Goal: Transaction & Acquisition: Purchase product/service

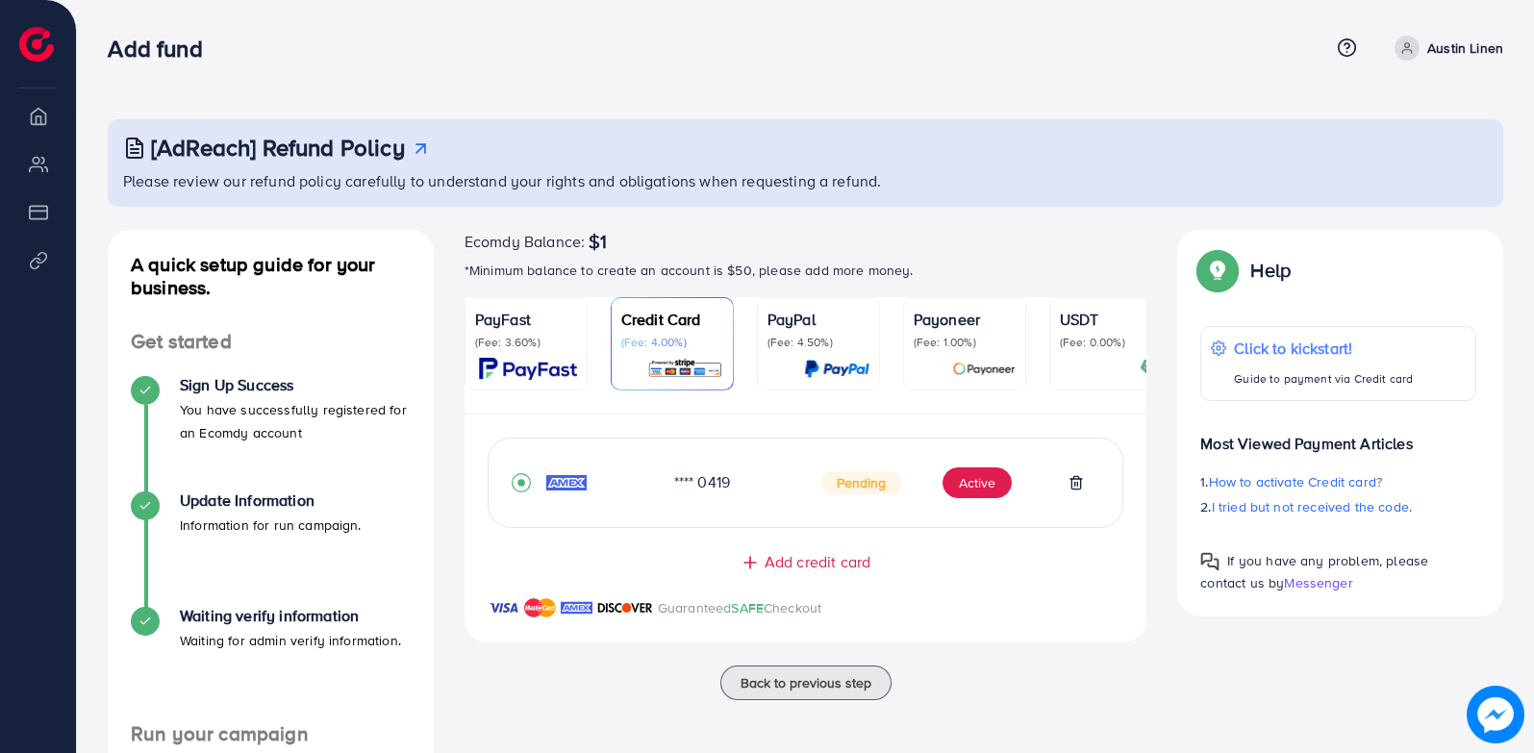
scroll to position [301, 0]
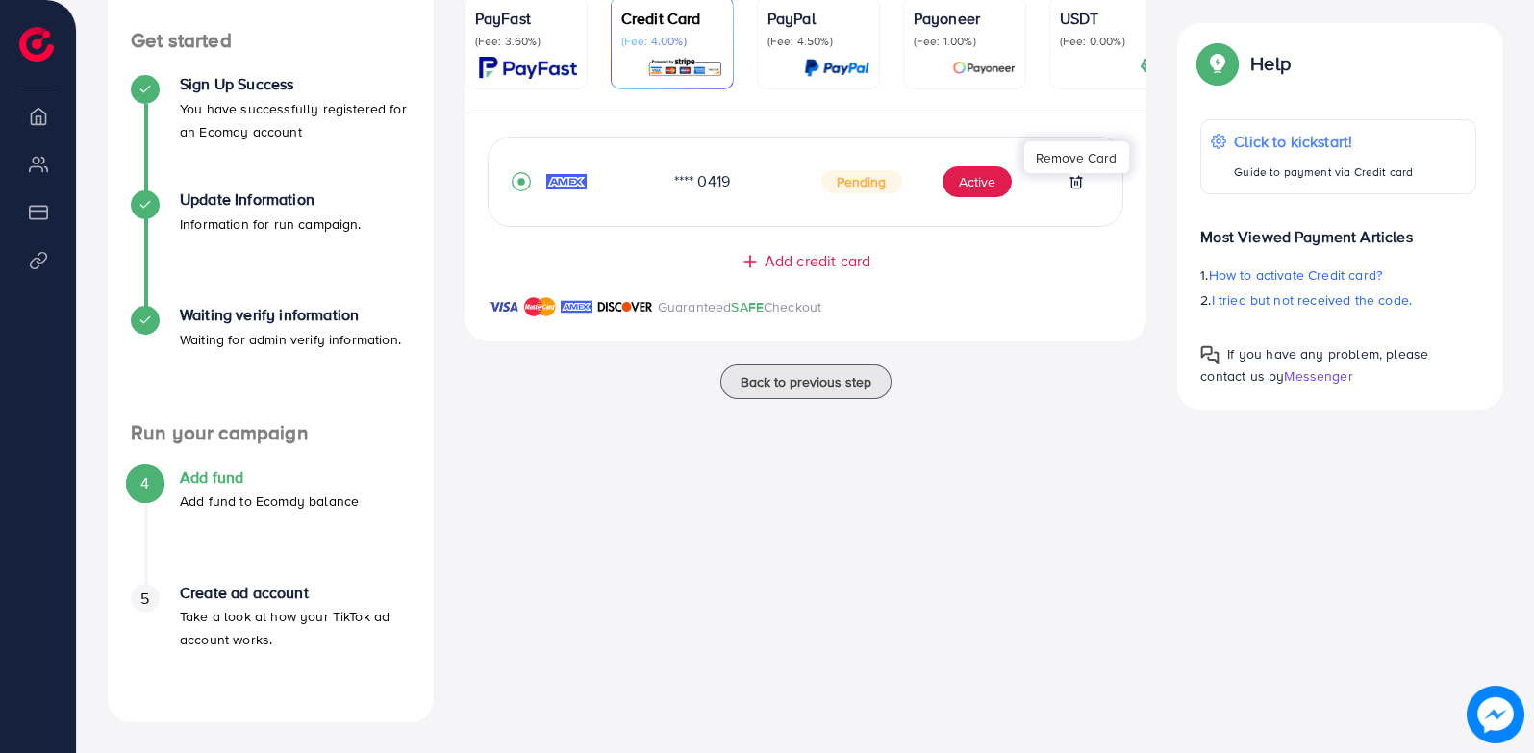
click at [1075, 185] on line at bounding box center [1075, 183] width 0 height 4
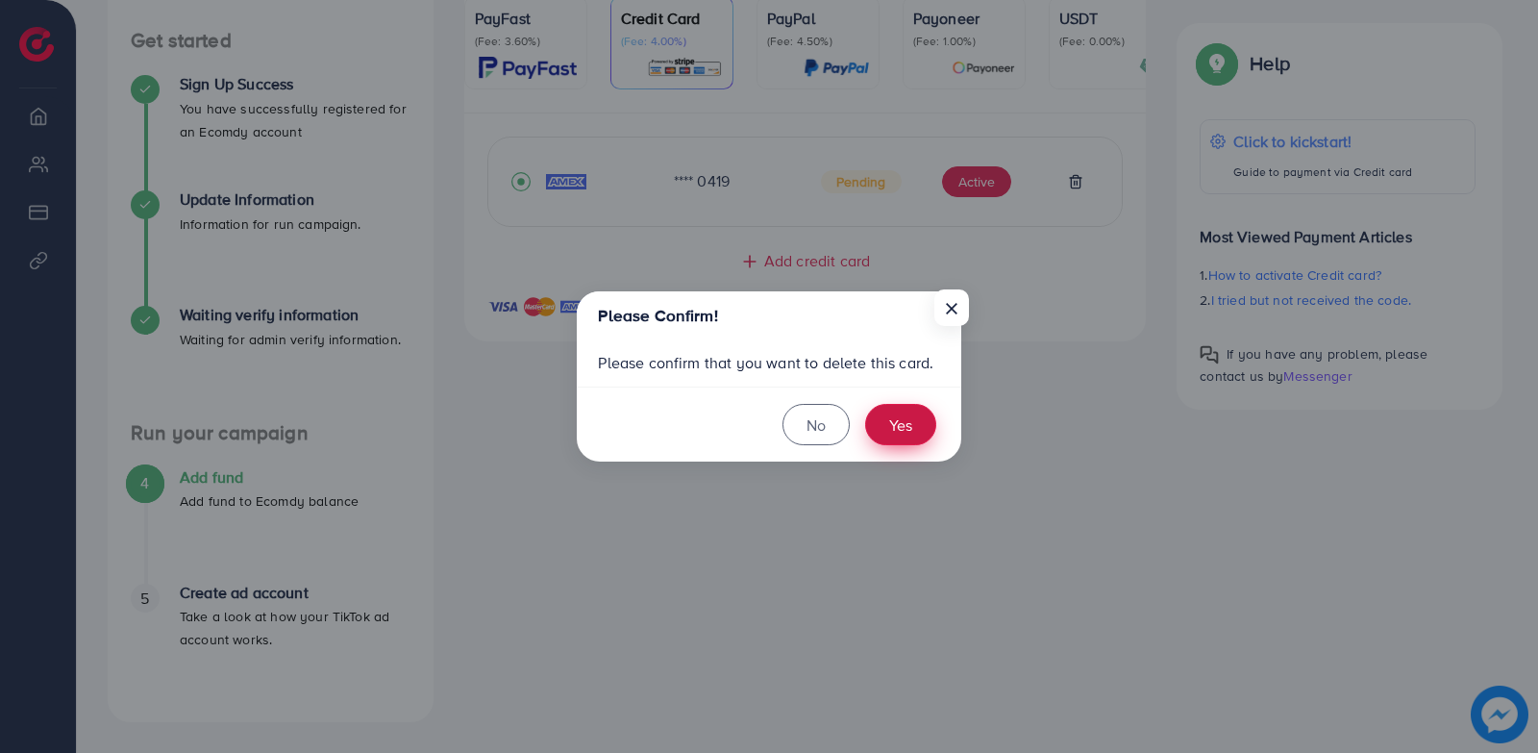
click at [913, 425] on button "Yes" at bounding box center [900, 424] width 71 height 41
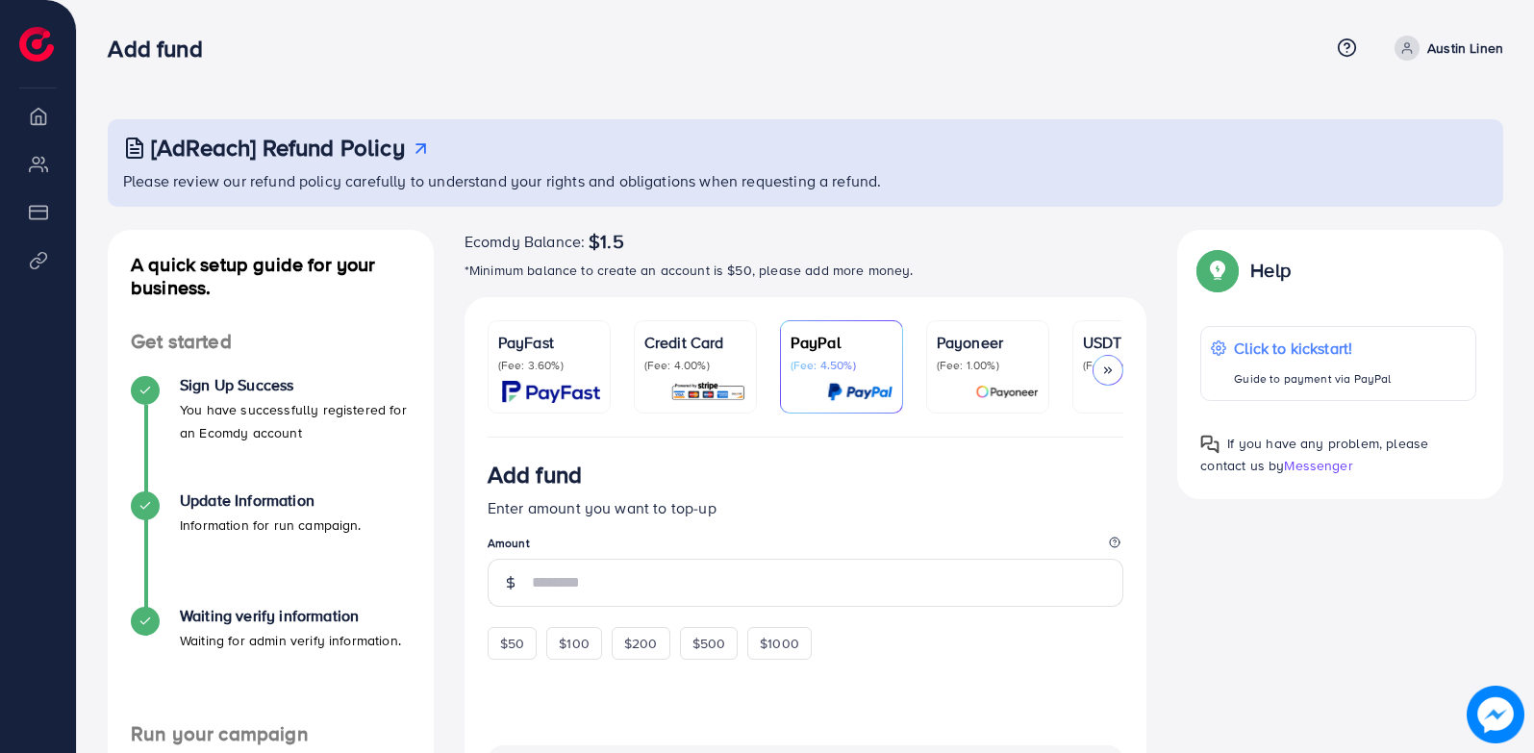
click at [1101, 371] on icon at bounding box center [1107, 369] width 13 height 13
click at [687, 358] on p "(Fee: 4.00%)" at bounding box center [695, 365] width 102 height 15
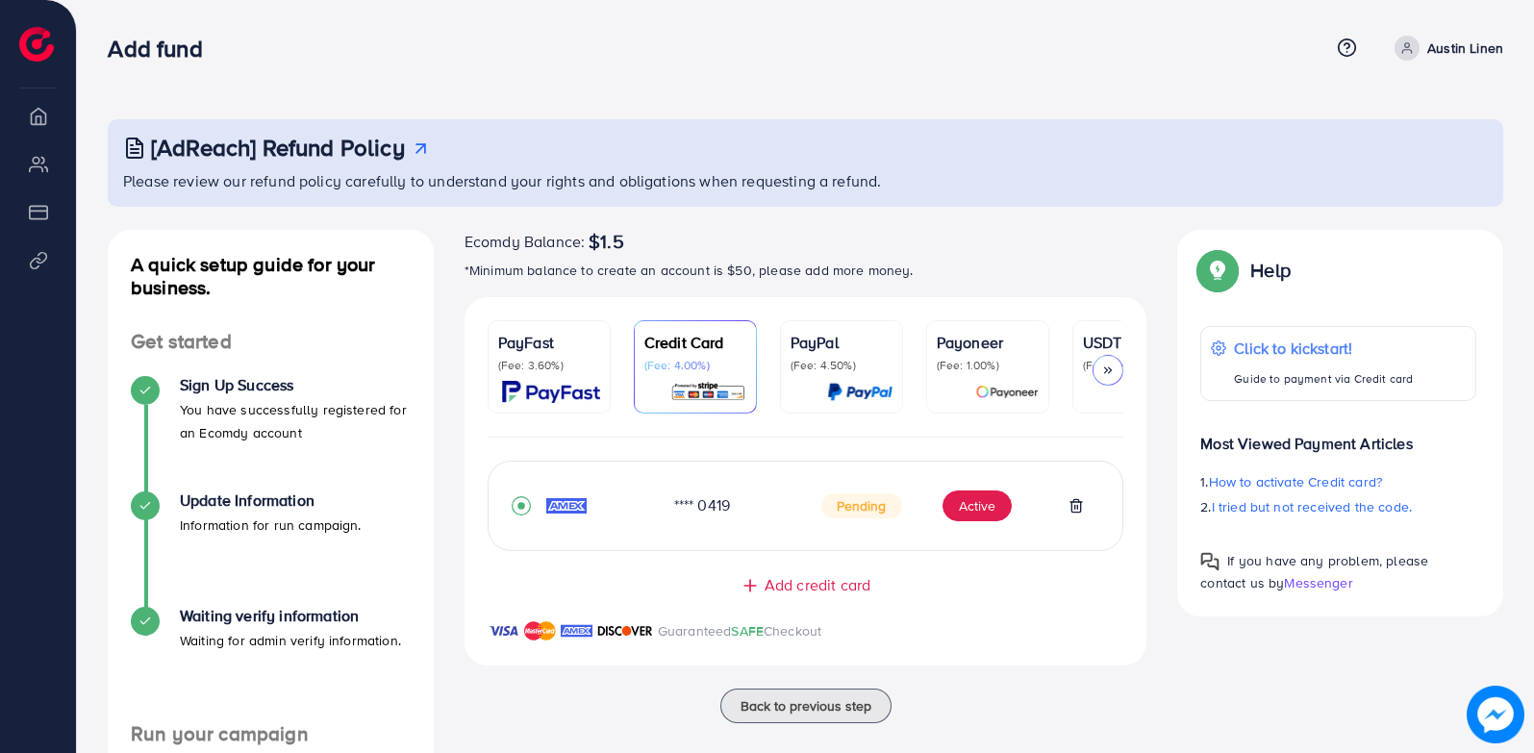
click at [1107, 370] on polyline at bounding box center [1106, 370] width 3 height 6
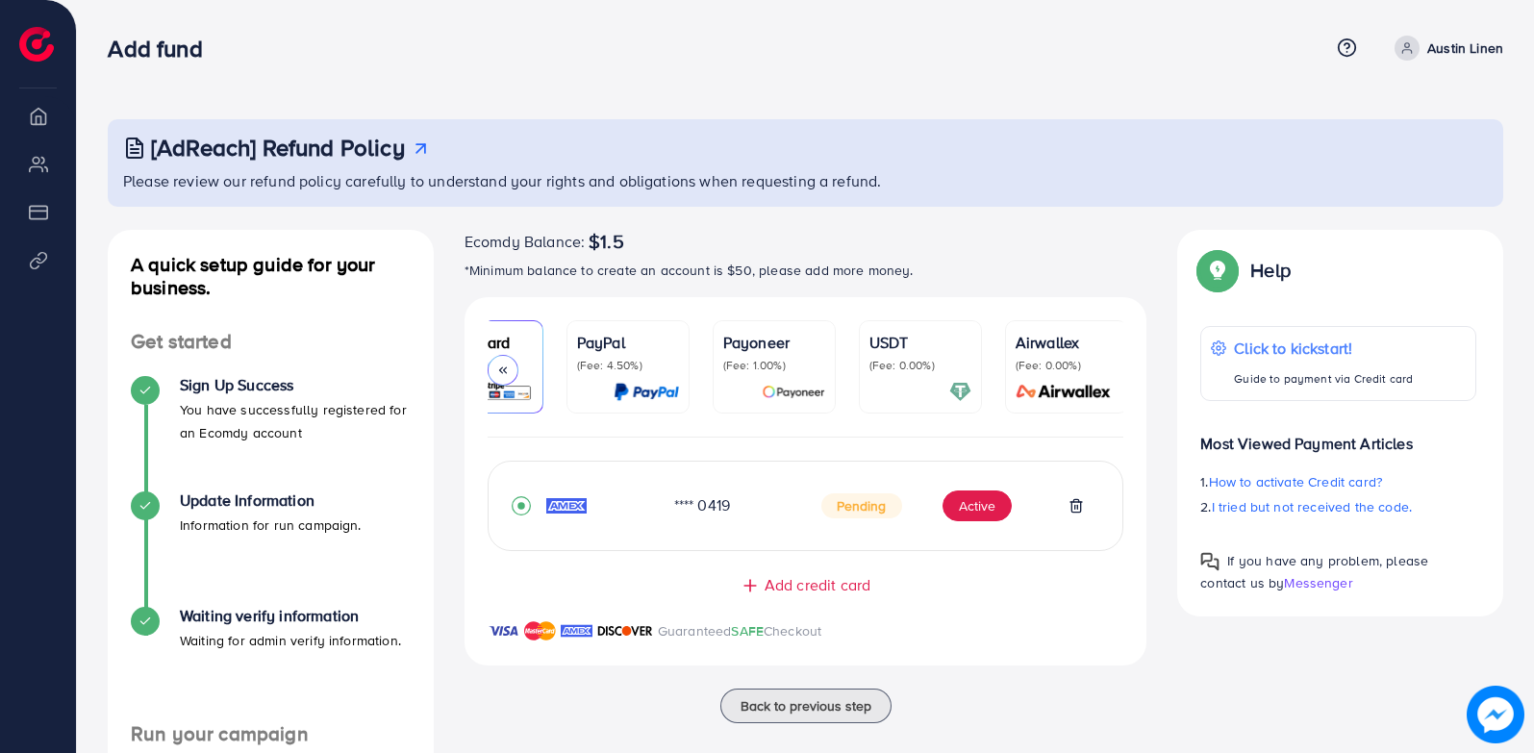
scroll to position [0, 217]
click at [902, 353] on p "USDT" at bounding box center [916, 342] width 102 height 23
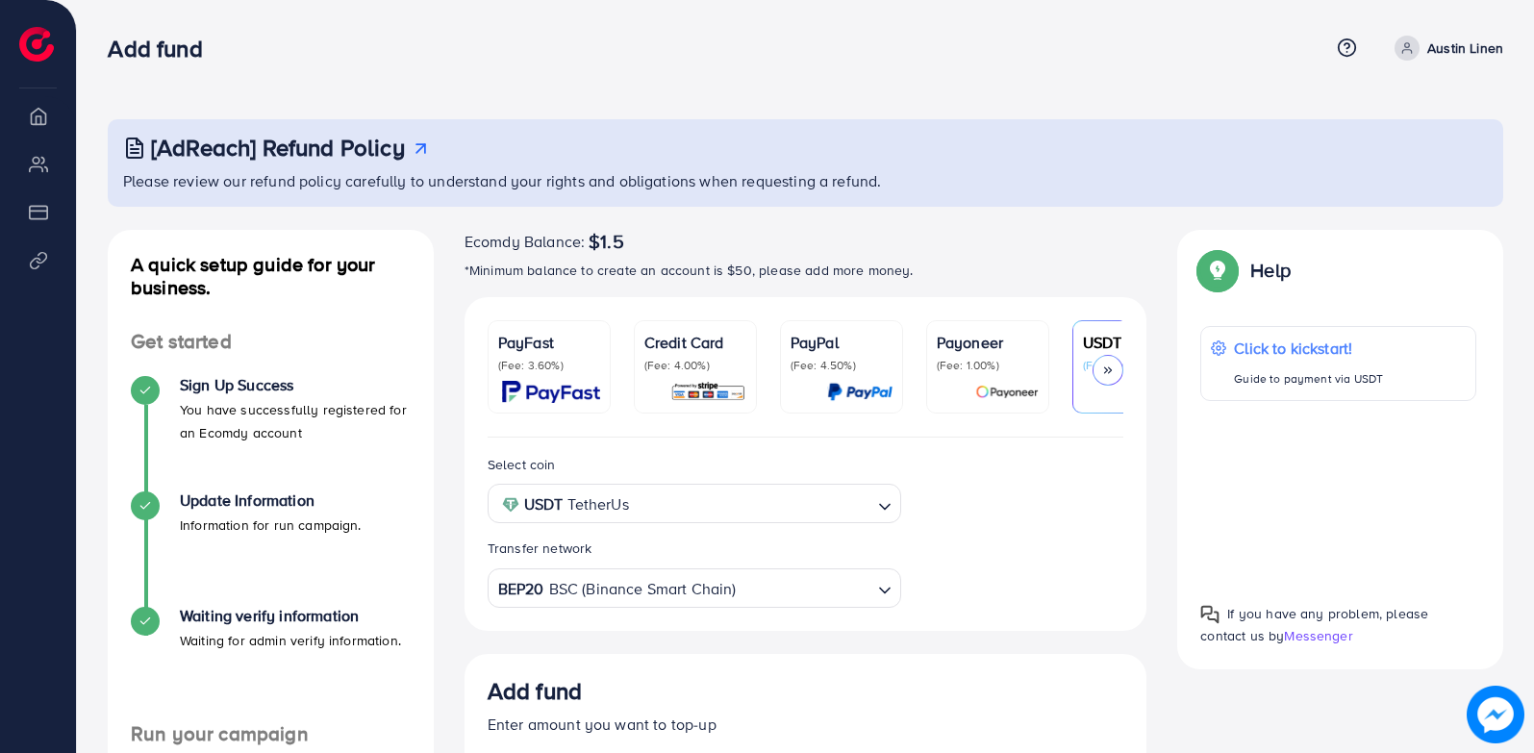
click at [820, 354] on div "PayPal (Fee: 4.50%)" at bounding box center [841, 352] width 102 height 42
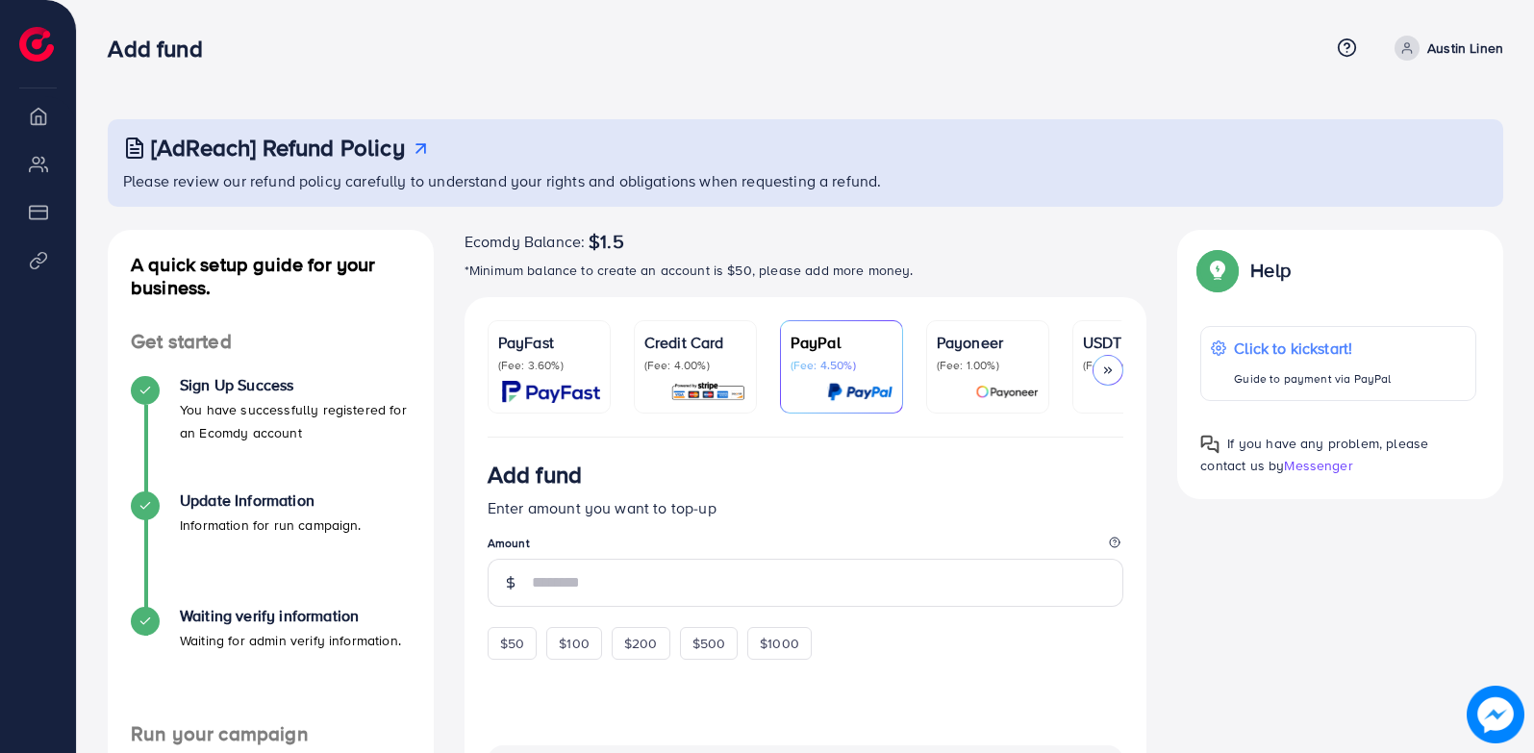
click at [680, 365] on p "(Fee: 4.00%)" at bounding box center [695, 365] width 102 height 15
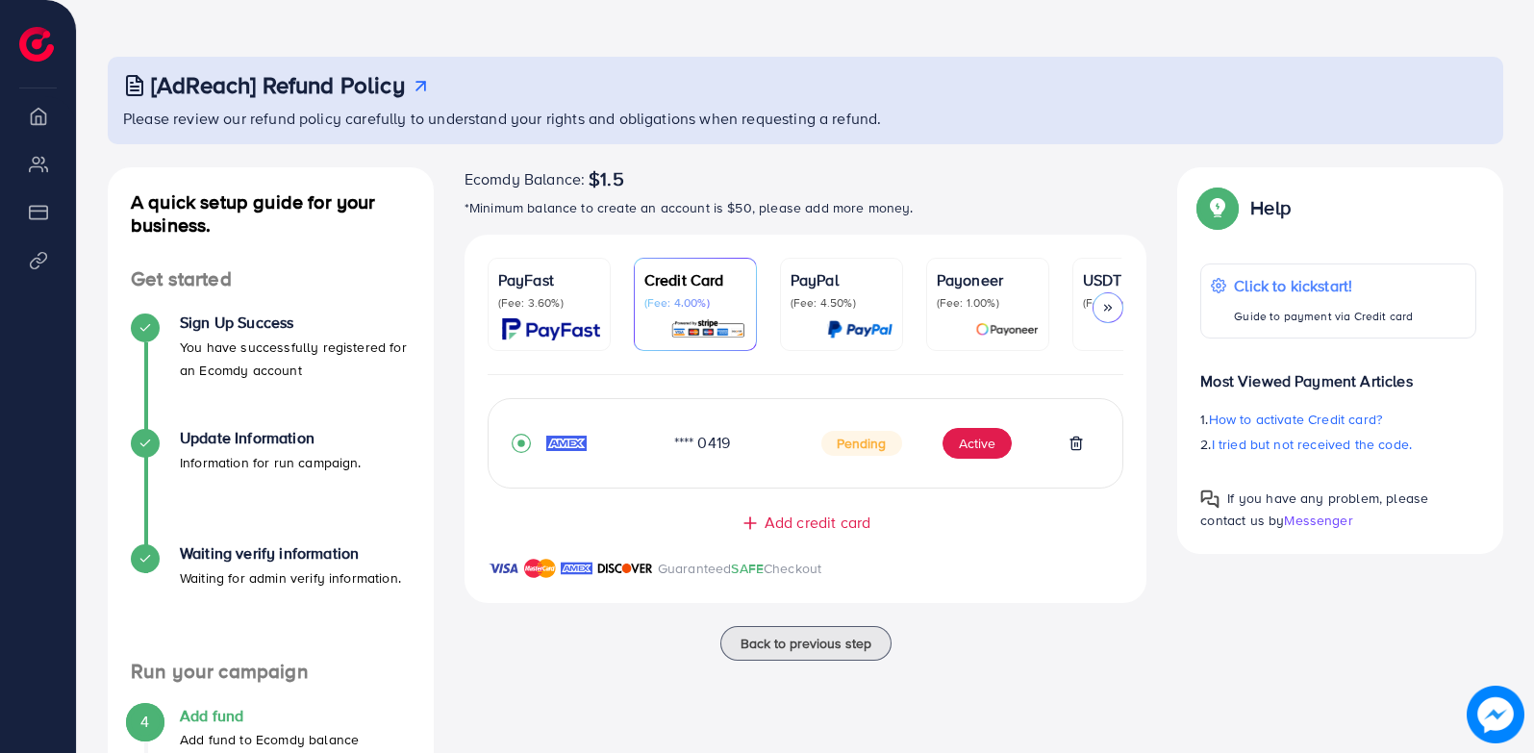
scroll to position [192, 0]
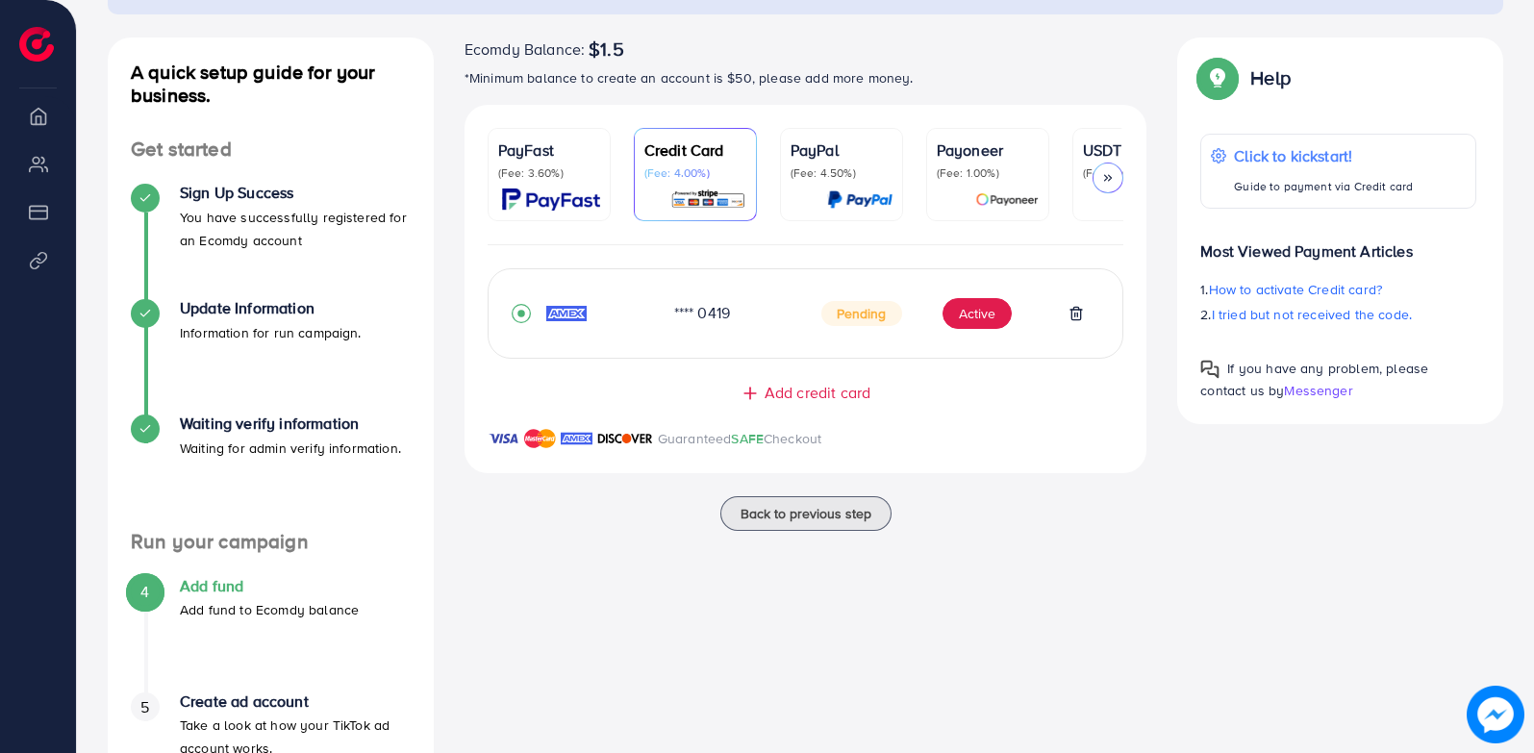
click at [805, 395] on span "Add credit card" at bounding box center [817, 393] width 106 height 22
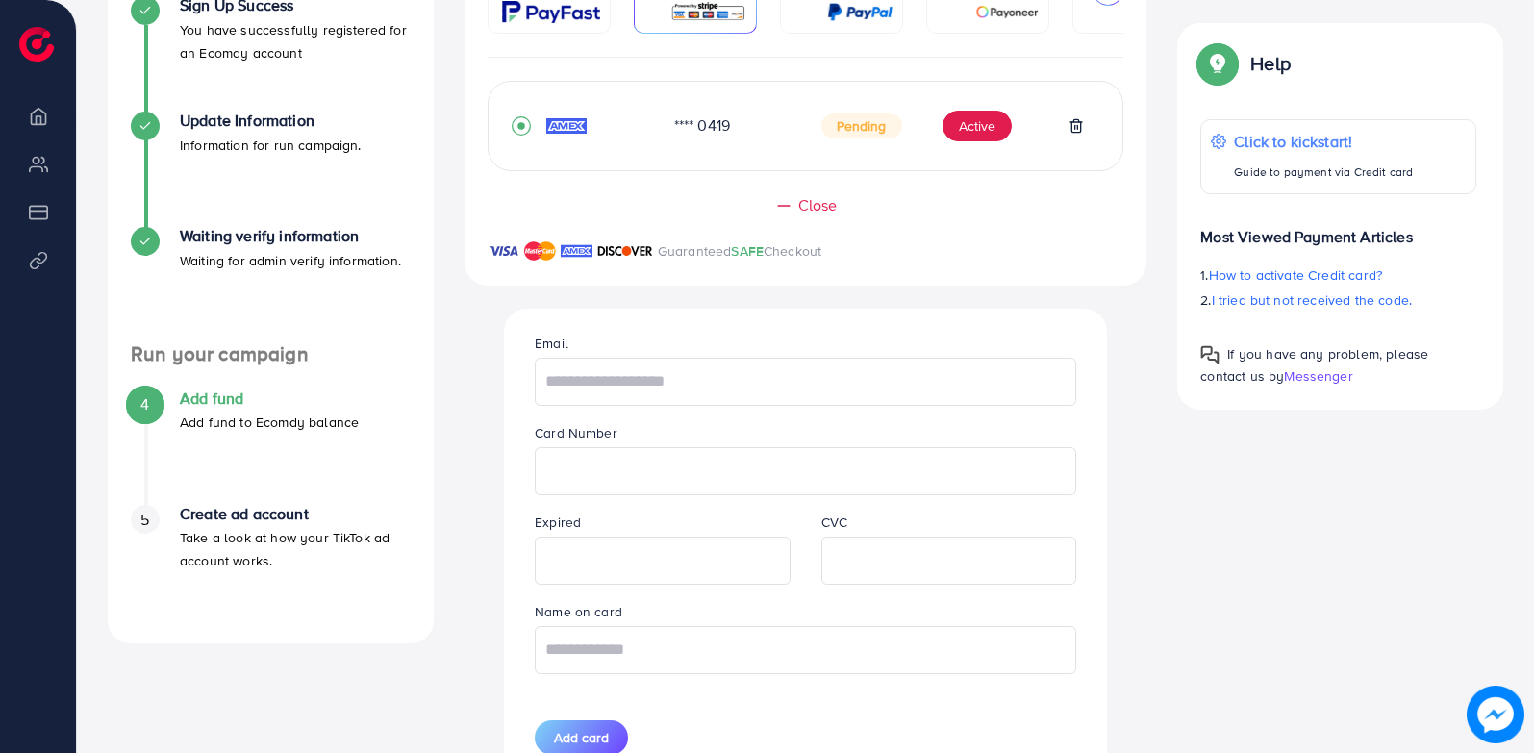
scroll to position [385, 0]
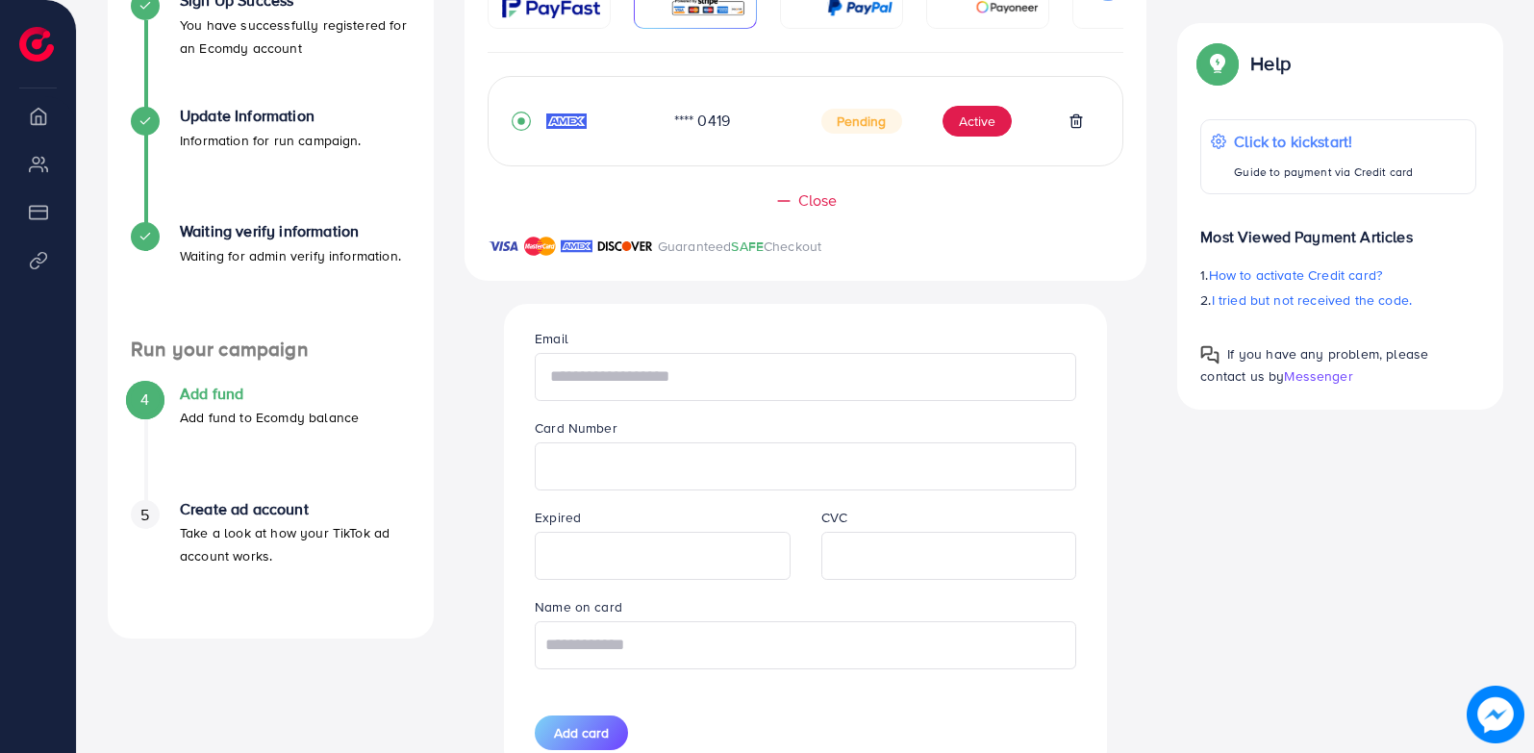
click at [740, 381] on input "text" at bounding box center [805, 377] width 541 height 48
type input "**********"
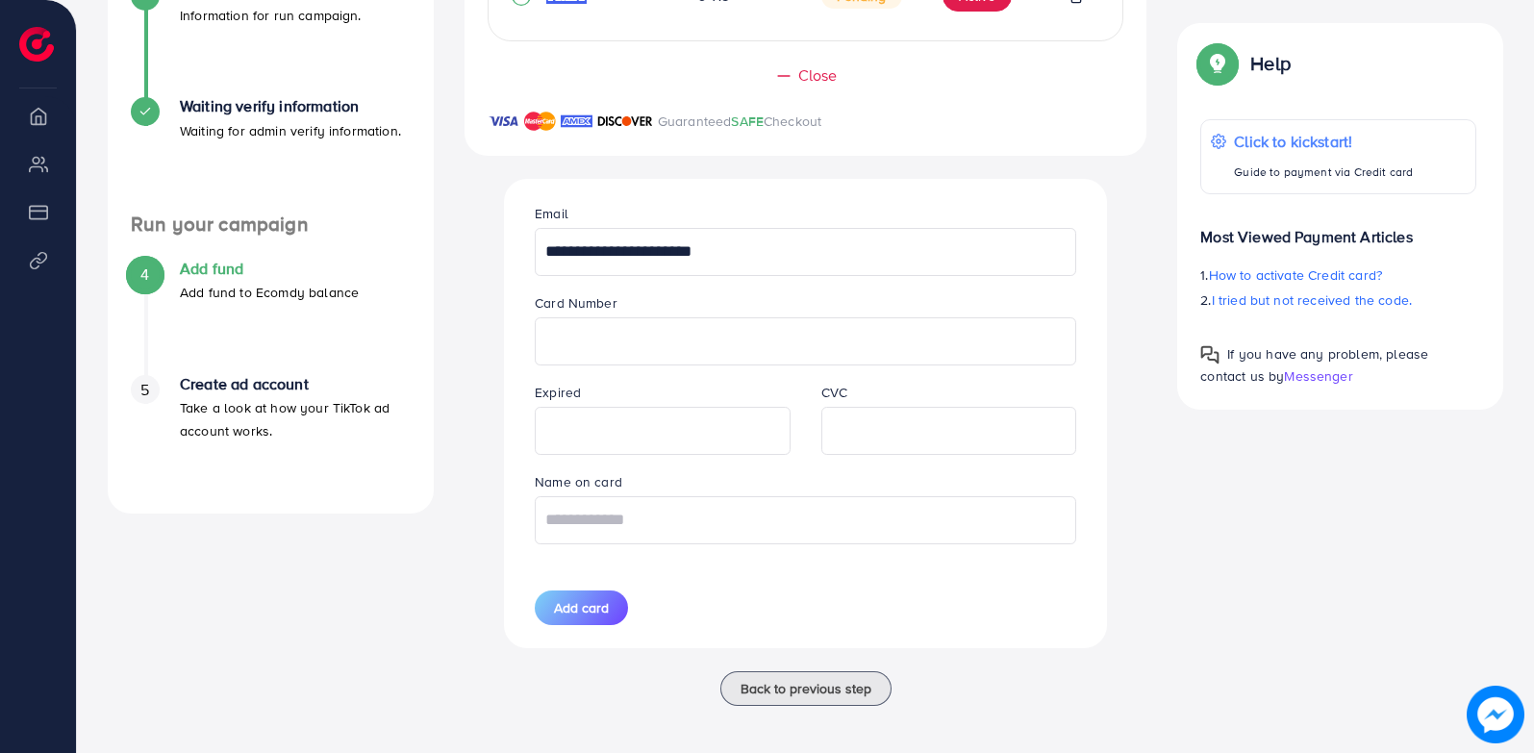
scroll to position [521, 0]
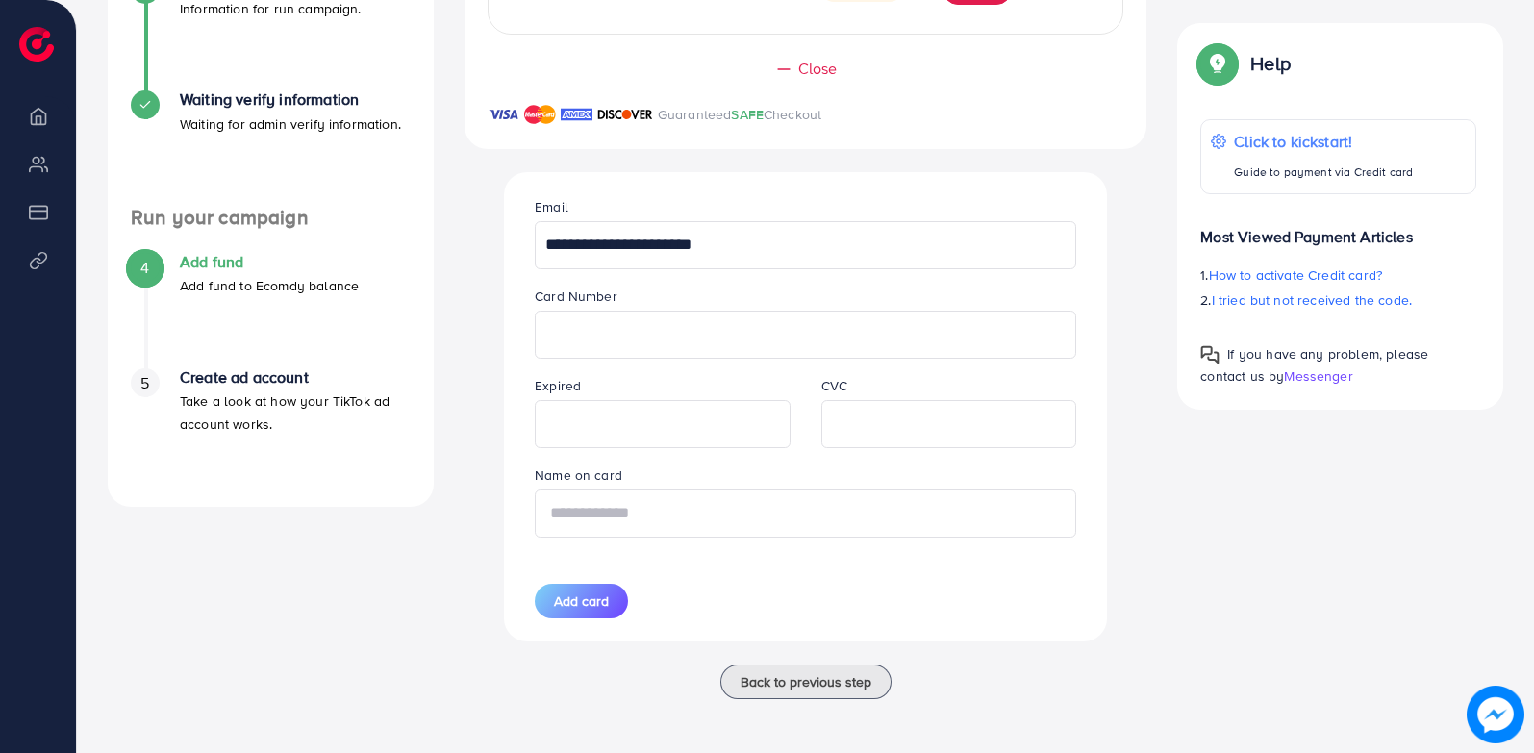
click at [802, 516] on input "text" at bounding box center [805, 513] width 541 height 48
type input "**********"
click at [558, 594] on span "Add card" at bounding box center [581, 600] width 55 height 19
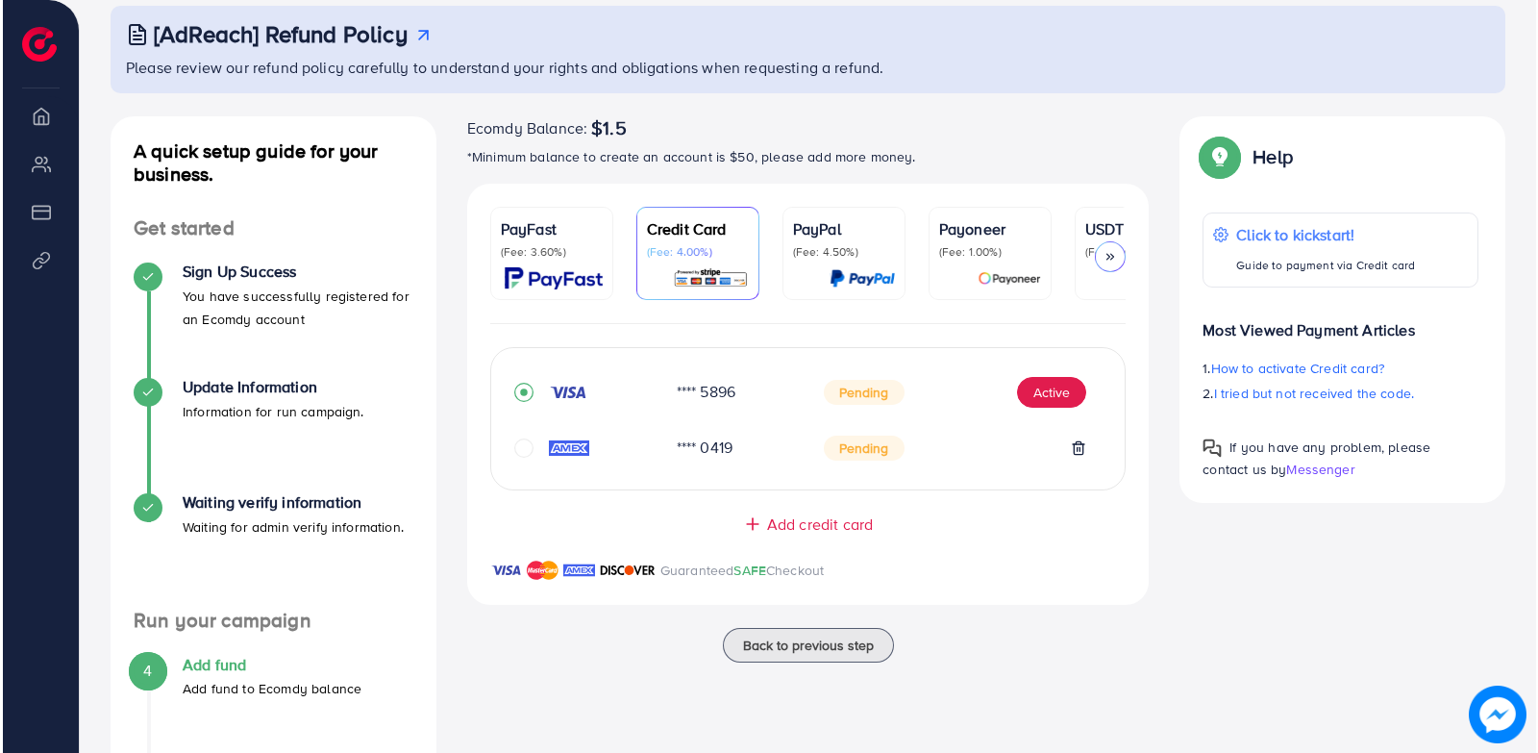
scroll to position [109, 0]
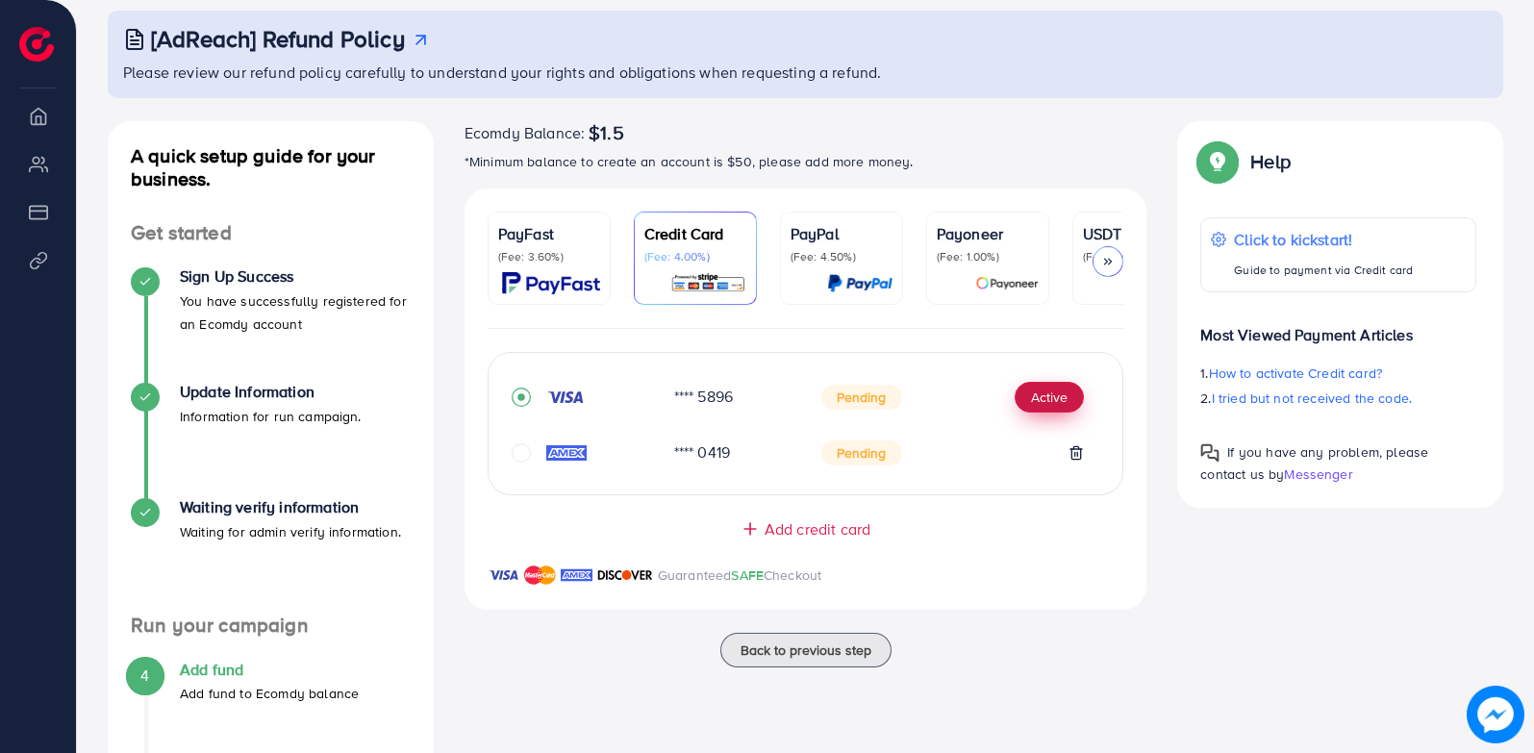
click at [1042, 403] on button "Active" at bounding box center [1048, 397] width 69 height 31
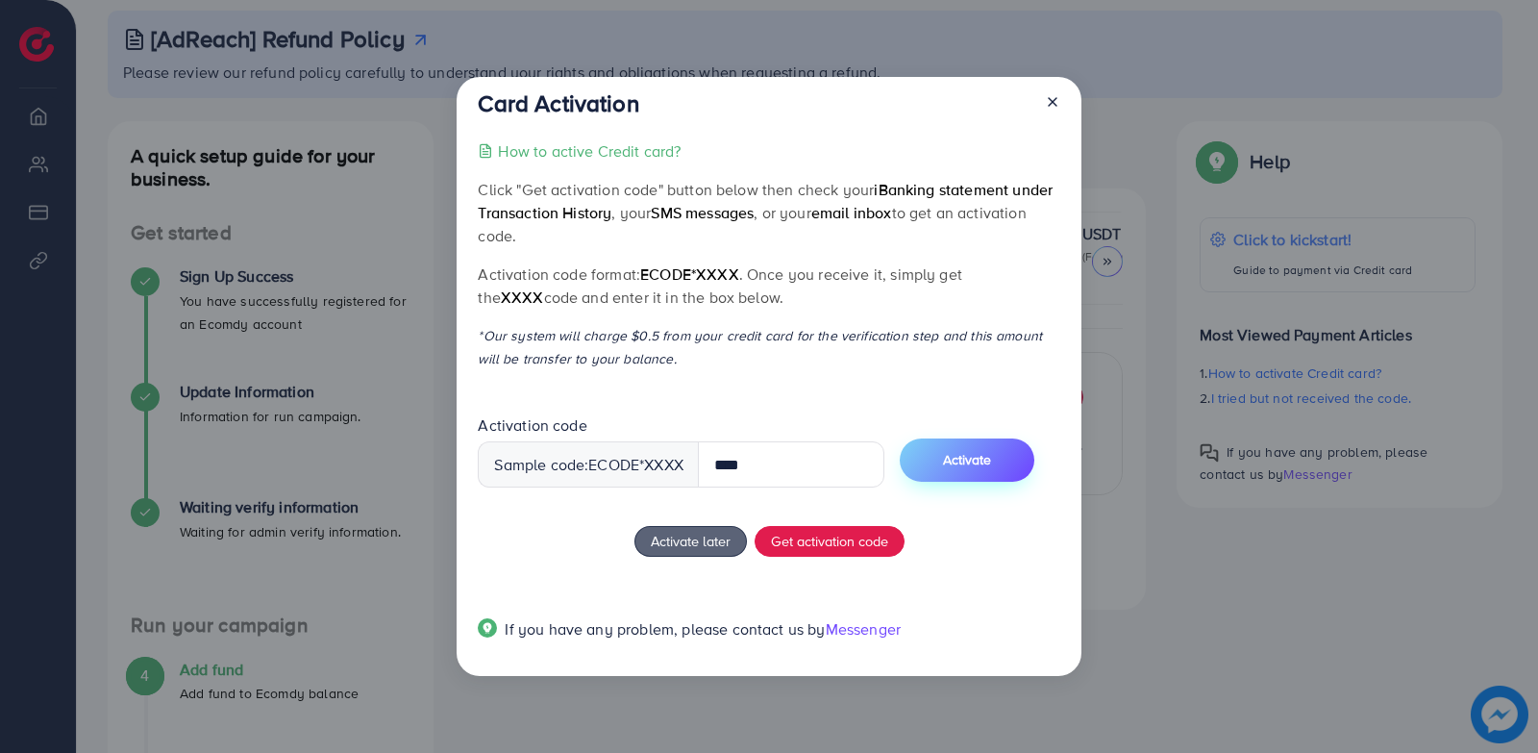
click at [1020, 461] on button "Activate" at bounding box center [967, 459] width 135 height 43
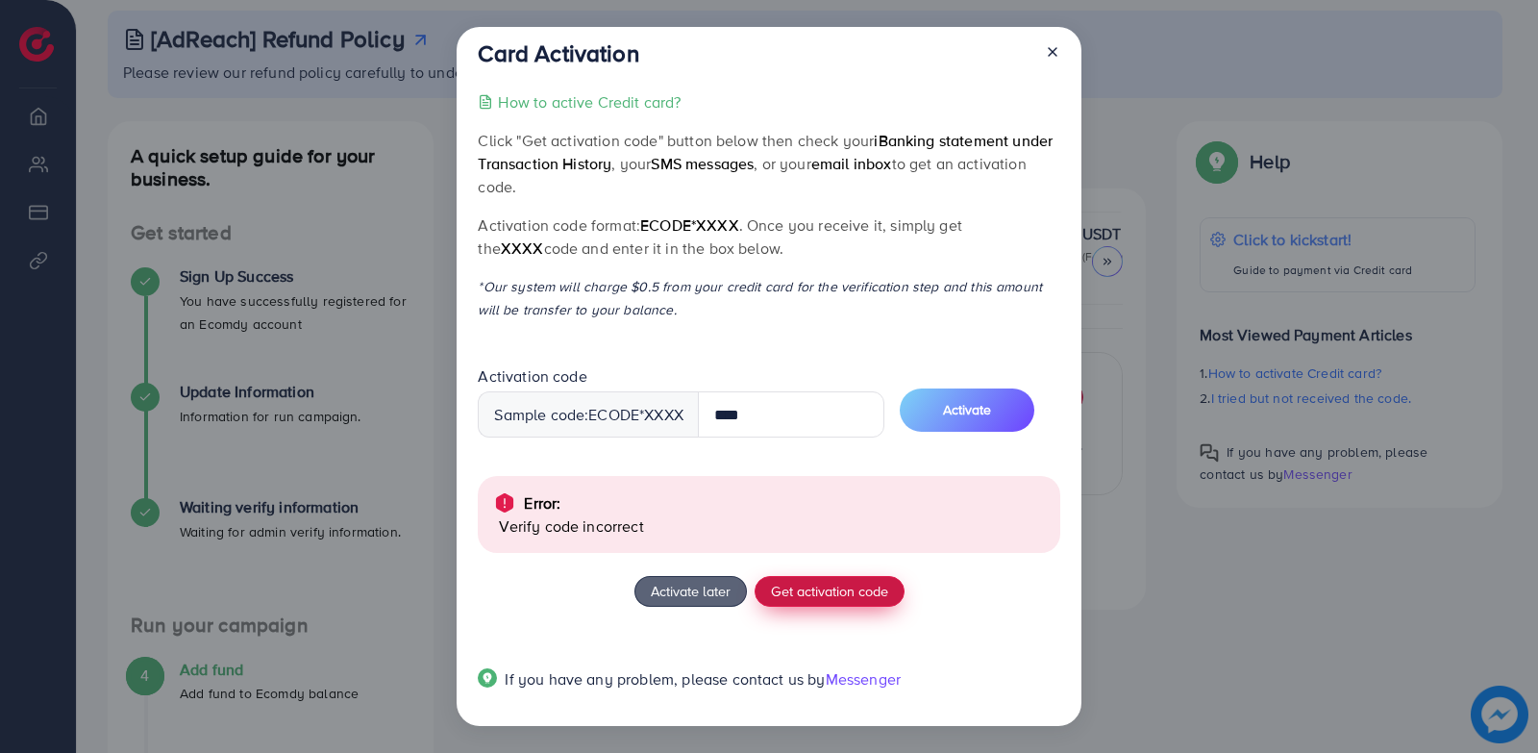
click at [859, 589] on span "Get activation code" at bounding box center [829, 591] width 117 height 20
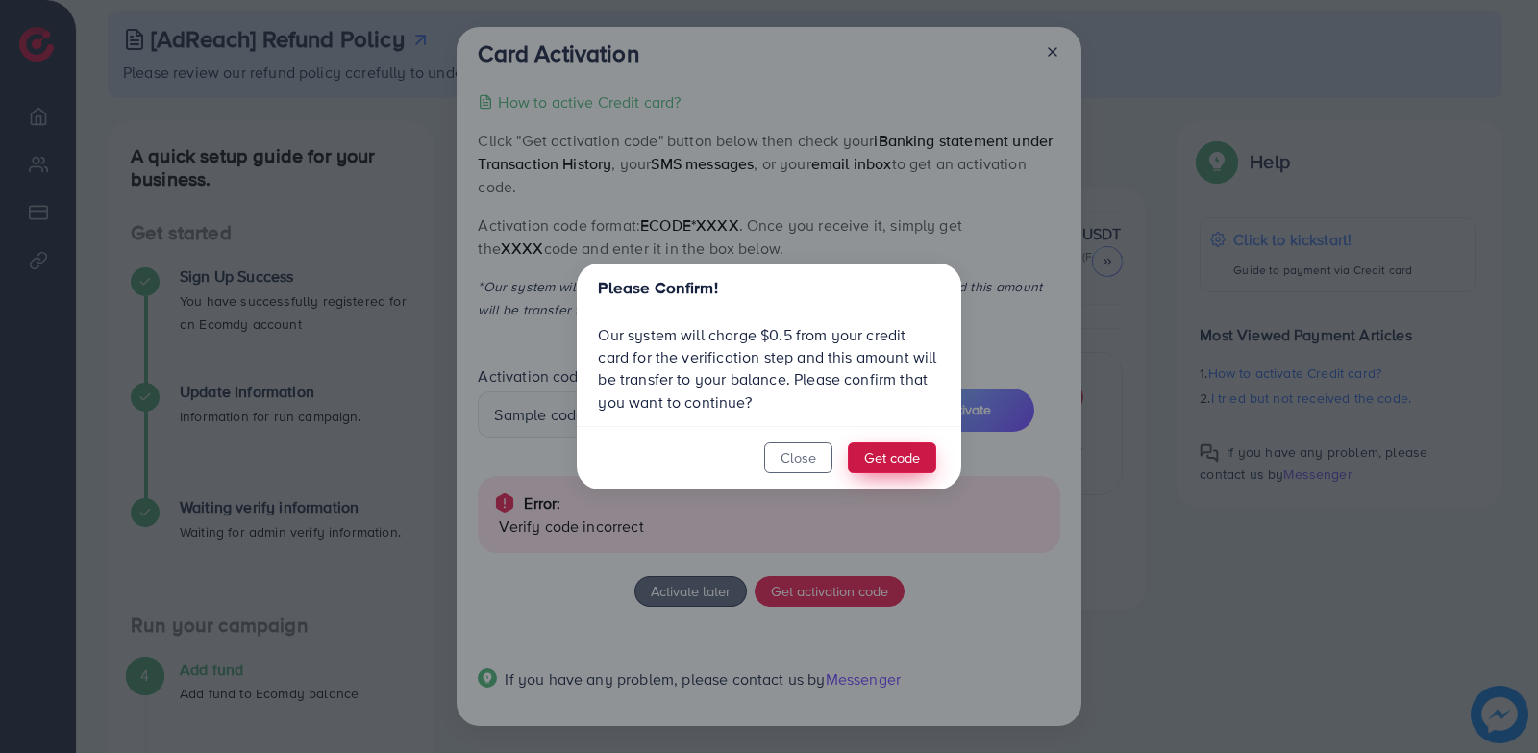
click at [899, 454] on button "Get code" at bounding box center [892, 457] width 88 height 31
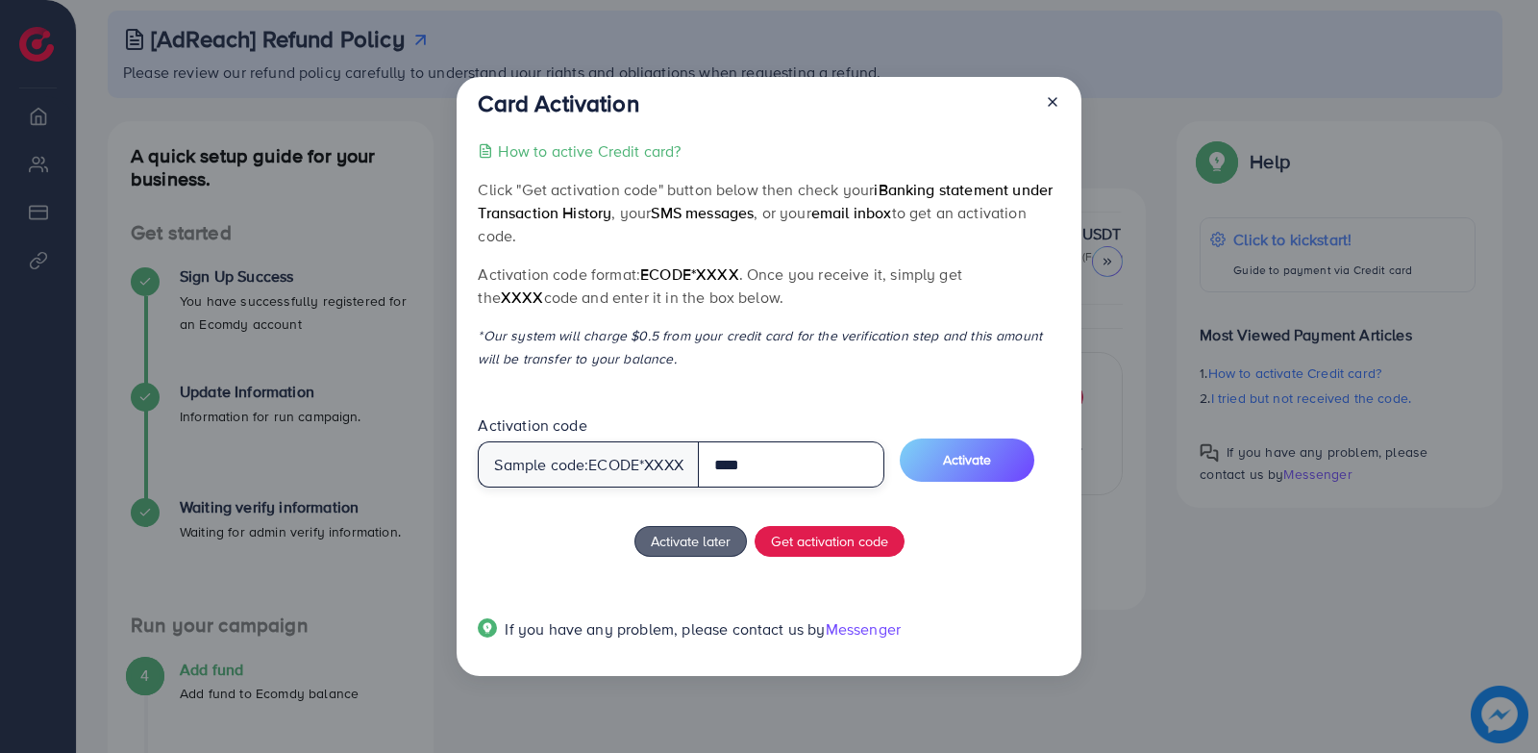
click at [838, 467] on input "****" at bounding box center [791, 464] width 187 height 46
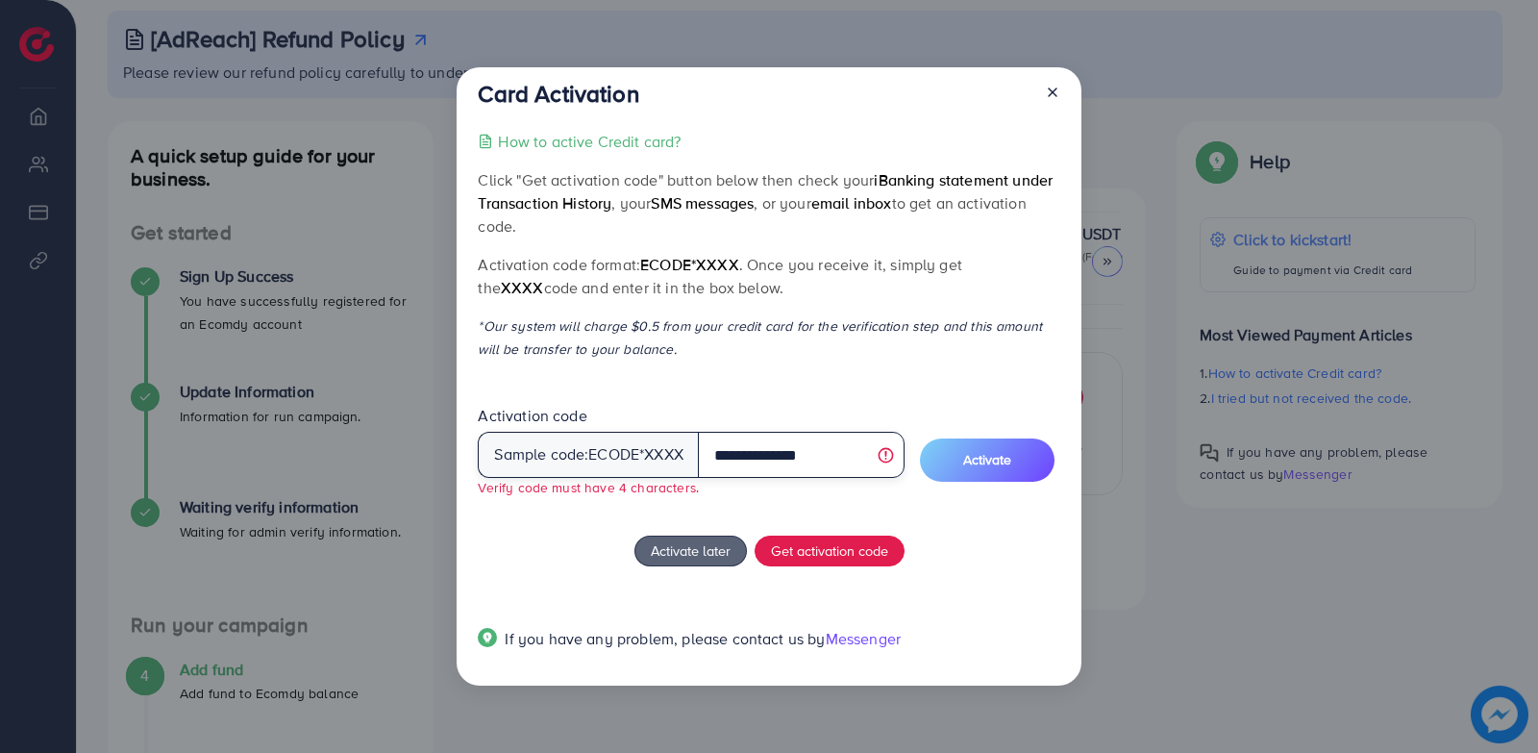
click at [817, 462] on input "**********" at bounding box center [801, 455] width 207 height 46
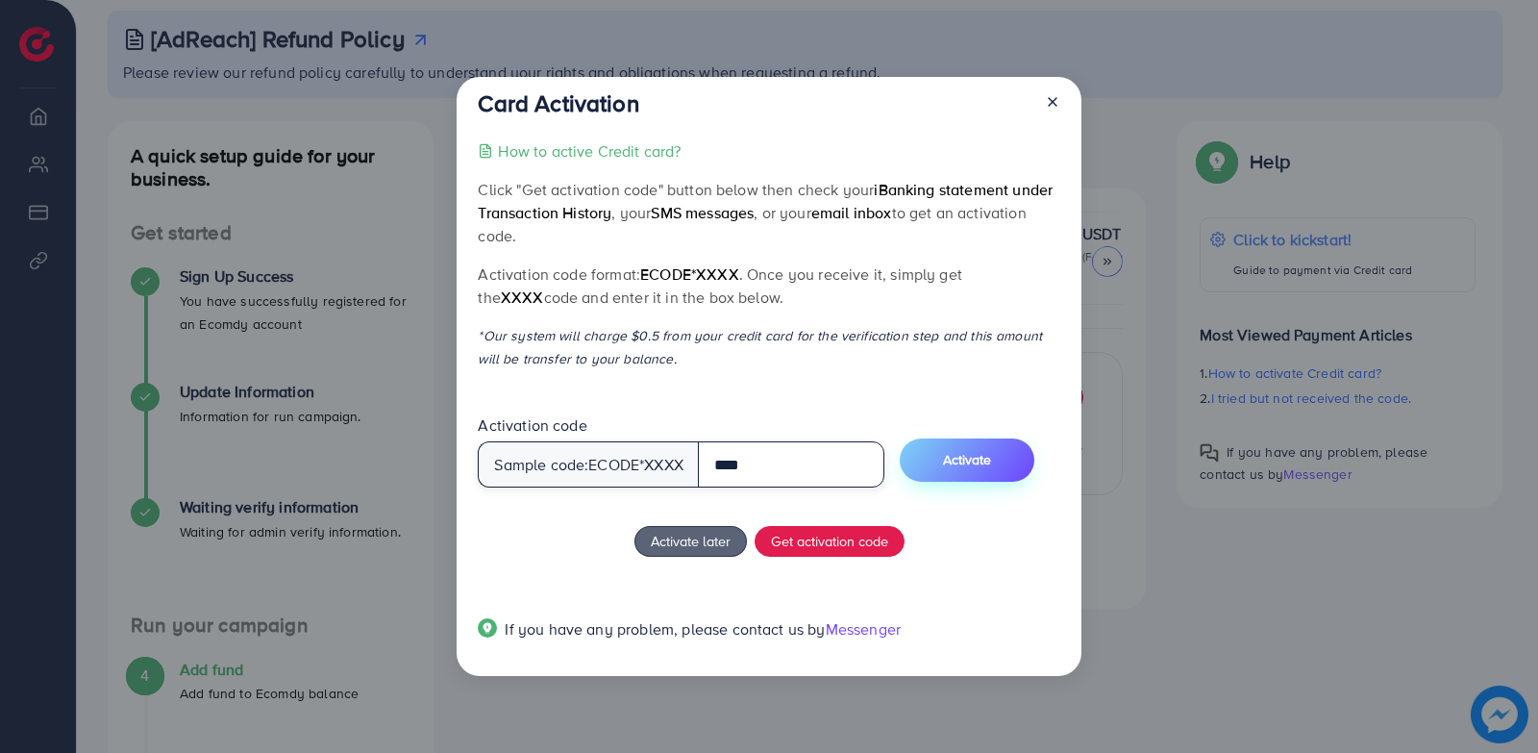
type input "****"
click at [991, 460] on span "Activate" at bounding box center [967, 459] width 48 height 19
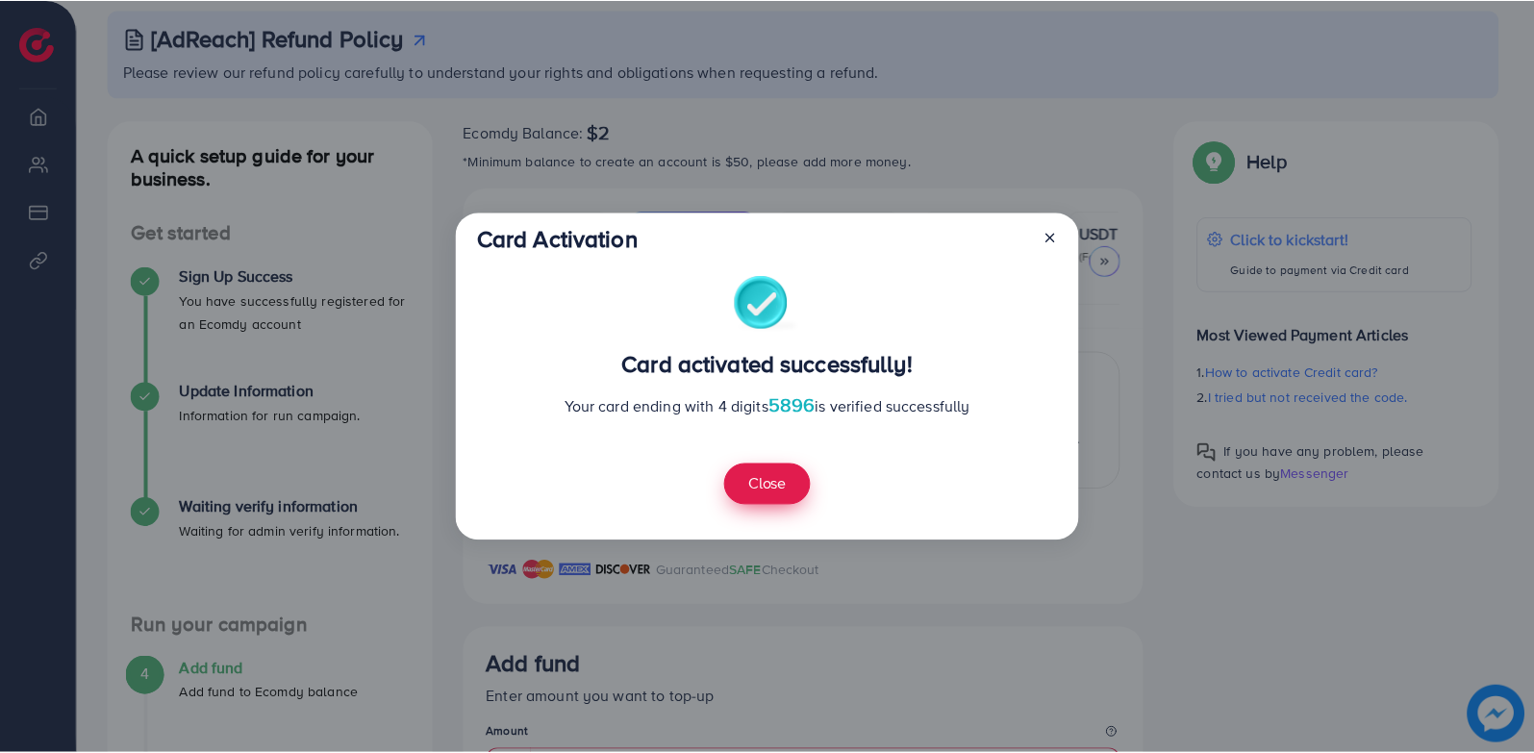
scroll to position [510, 0]
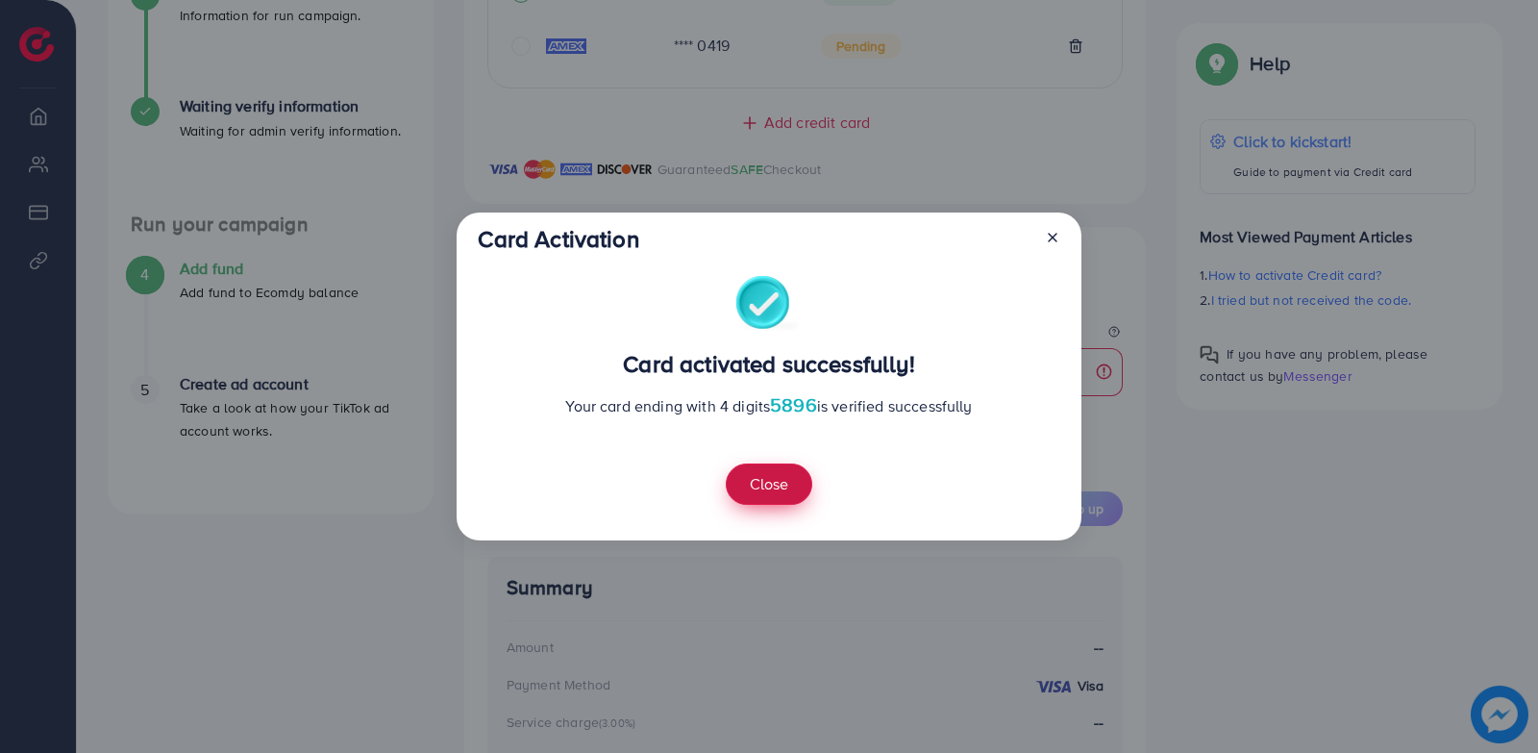
click at [763, 485] on button "Close" at bounding box center [769, 483] width 87 height 41
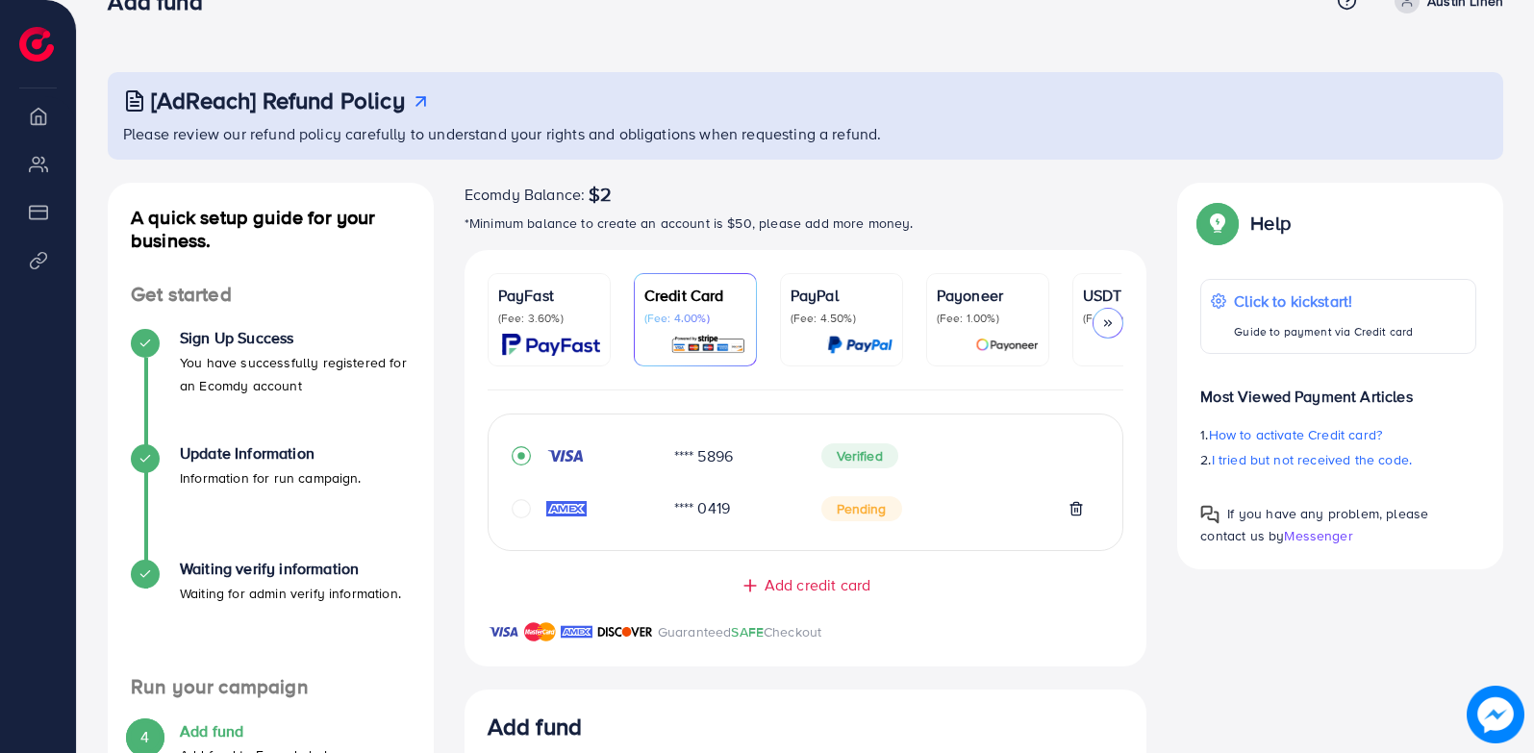
scroll to position [29, 0]
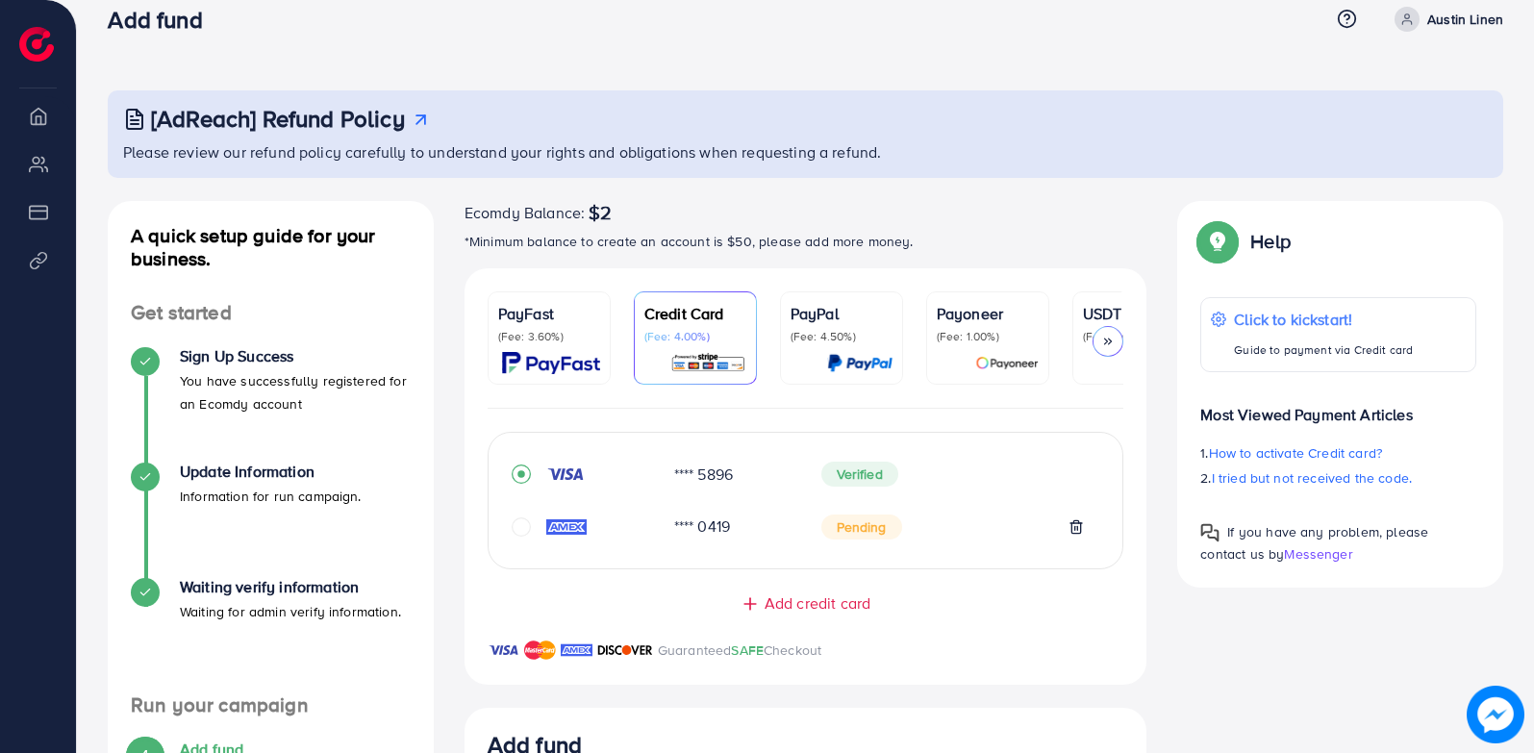
click at [1111, 342] on icon at bounding box center [1107, 341] width 13 height 13
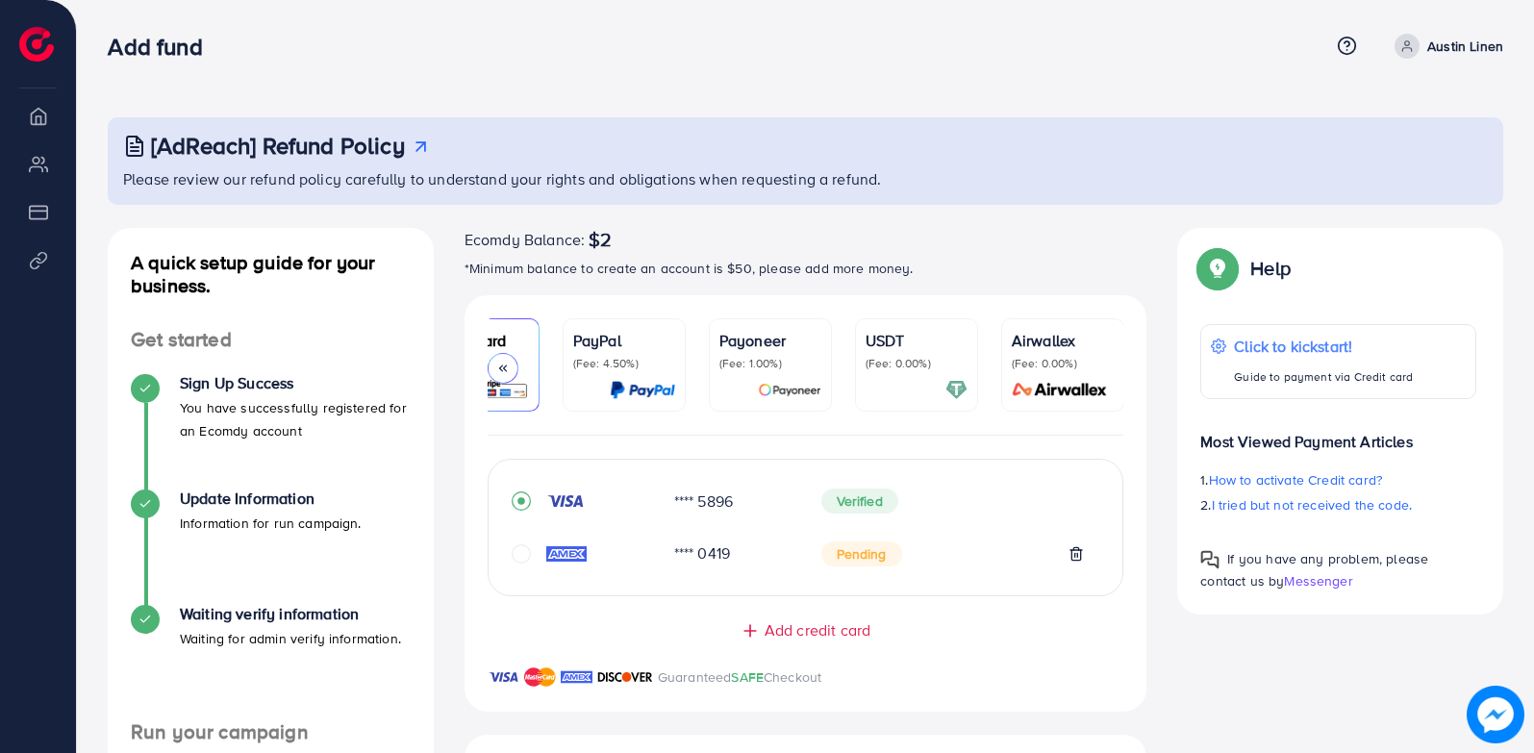
scroll to position [0, 0]
